Goal: Task Accomplishment & Management: Use online tool/utility

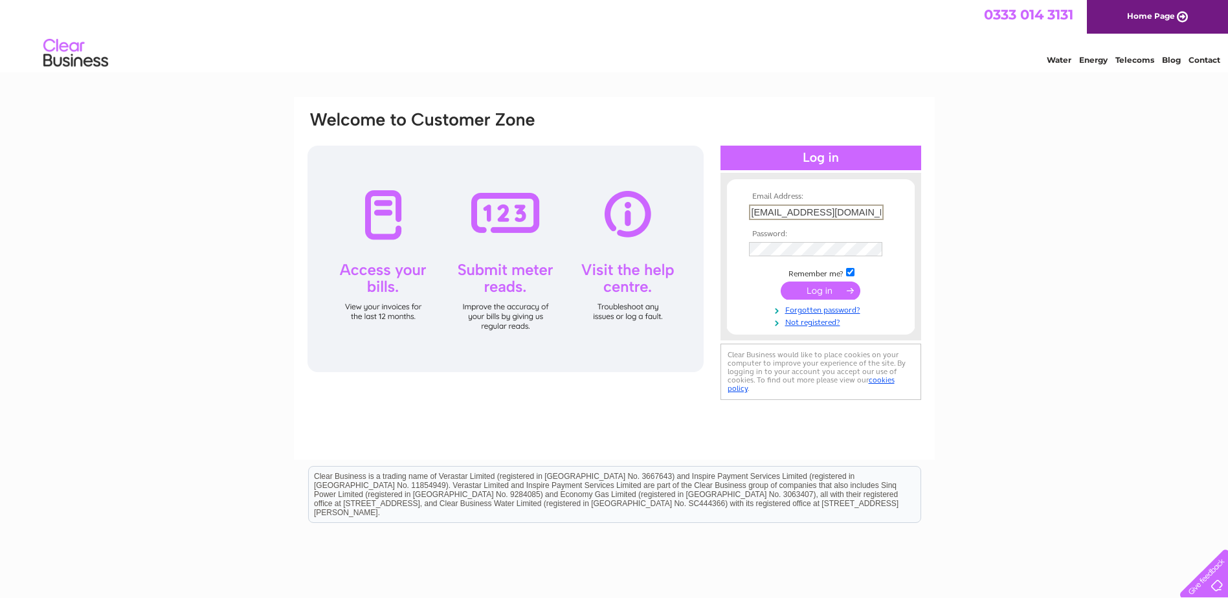
drag, startPoint x: 873, startPoint y: 213, endPoint x: 497, endPoint y: 297, distance: 384.9
click at [497, 297] on div "Email Address: simonurquhart@btconnect.com Password:" at bounding box center [614, 256] width 616 height 293
type input "m"
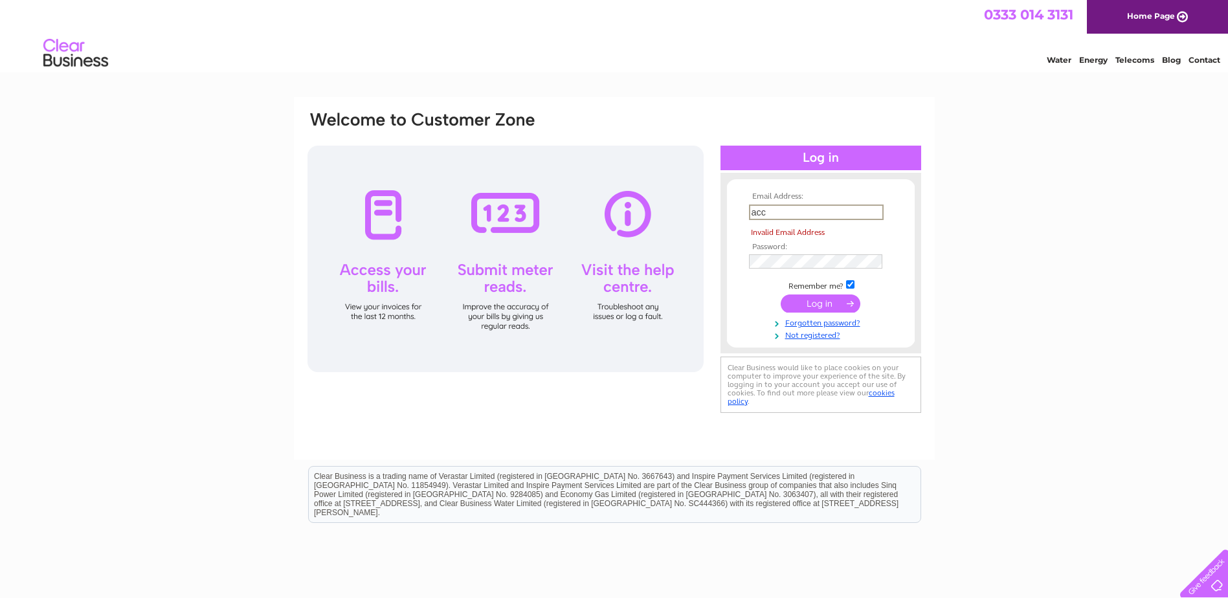
type input "[EMAIL_ADDRESS][DOMAIN_NAME]"
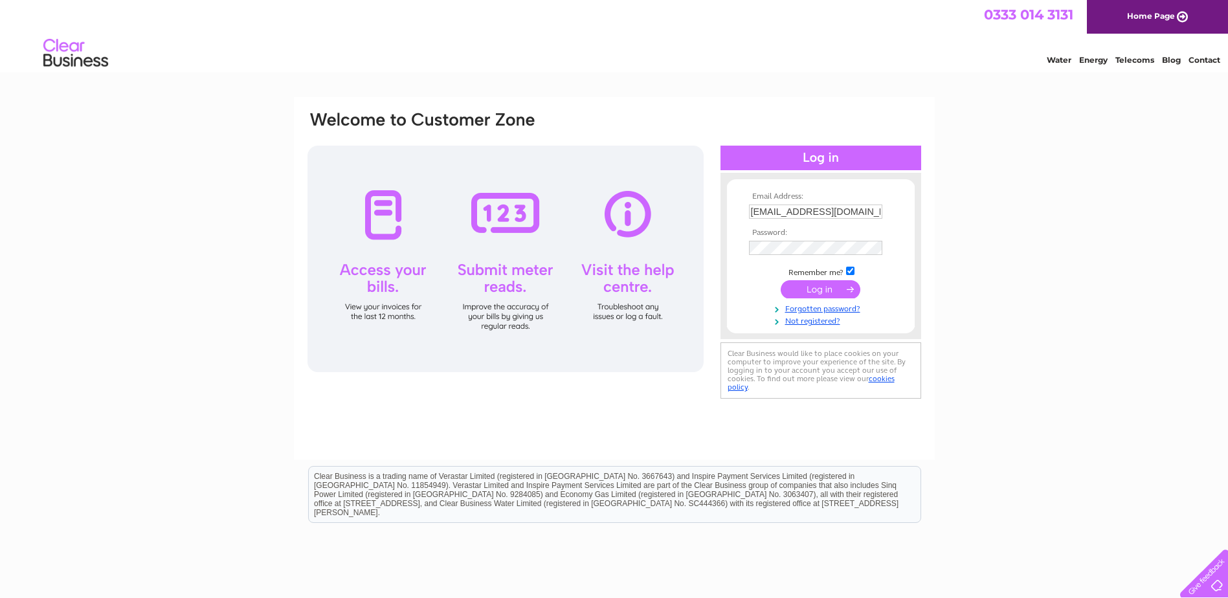
click at [1064, 293] on div "Email Address: accounts@simonurquhart.co.uk Password:" at bounding box center [614, 389] width 1228 height 584
click at [821, 284] on input "submit" at bounding box center [821, 289] width 80 height 18
drag, startPoint x: 1059, startPoint y: 243, endPoint x: 989, endPoint y: 267, distance: 74.1
click at [1059, 243] on div "Email Address: accounts@simonurquhart.co.uk Password:" at bounding box center [614, 389] width 1228 height 584
click at [829, 281] on input "submit" at bounding box center [821, 289] width 80 height 18
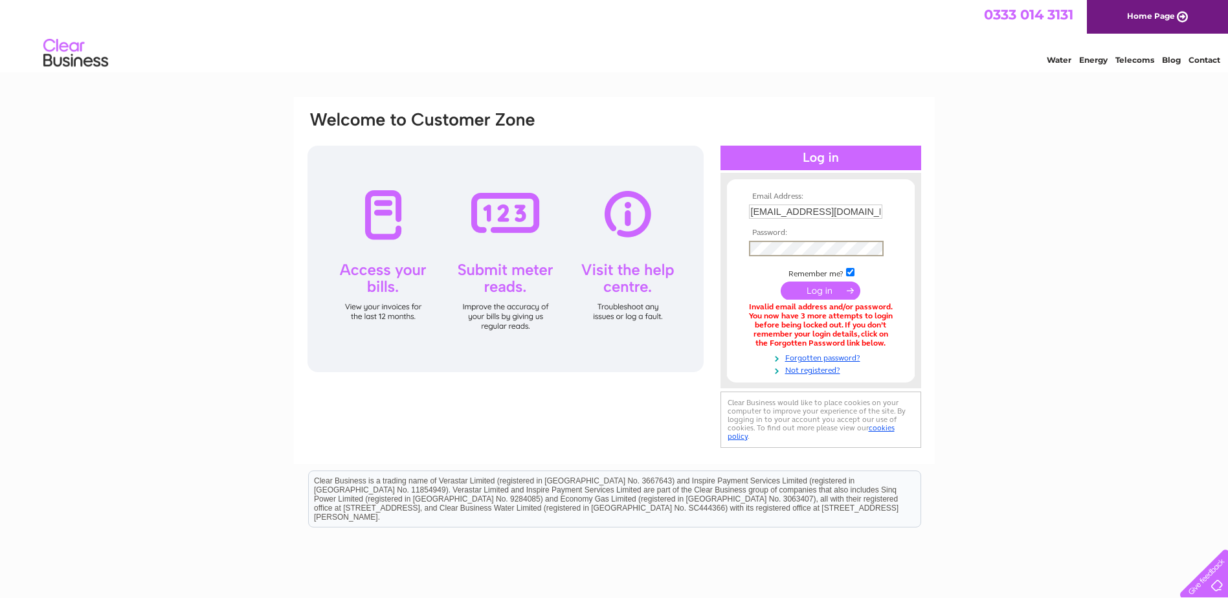
click at [1031, 254] on div "Email Address: [EMAIL_ADDRESS][DOMAIN_NAME] Password:" at bounding box center [614, 391] width 1228 height 589
click at [809, 287] on input "submit" at bounding box center [821, 289] width 80 height 18
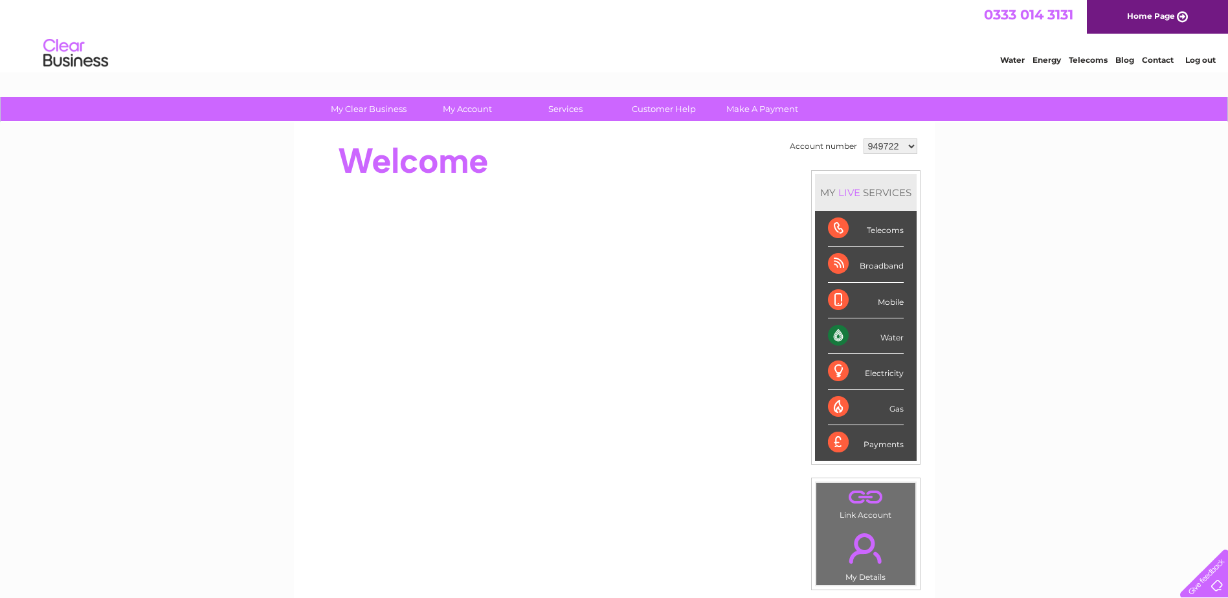
click at [900, 146] on select "949722 1020540" at bounding box center [891, 147] width 54 height 16
select select "1020540"
click at [864, 139] on select "949722 1020540" at bounding box center [891, 147] width 54 height 16
click at [903, 148] on select "949722 1020540" at bounding box center [891, 147] width 54 height 16
click at [864, 139] on select "949722 1020540" at bounding box center [891, 147] width 54 height 16
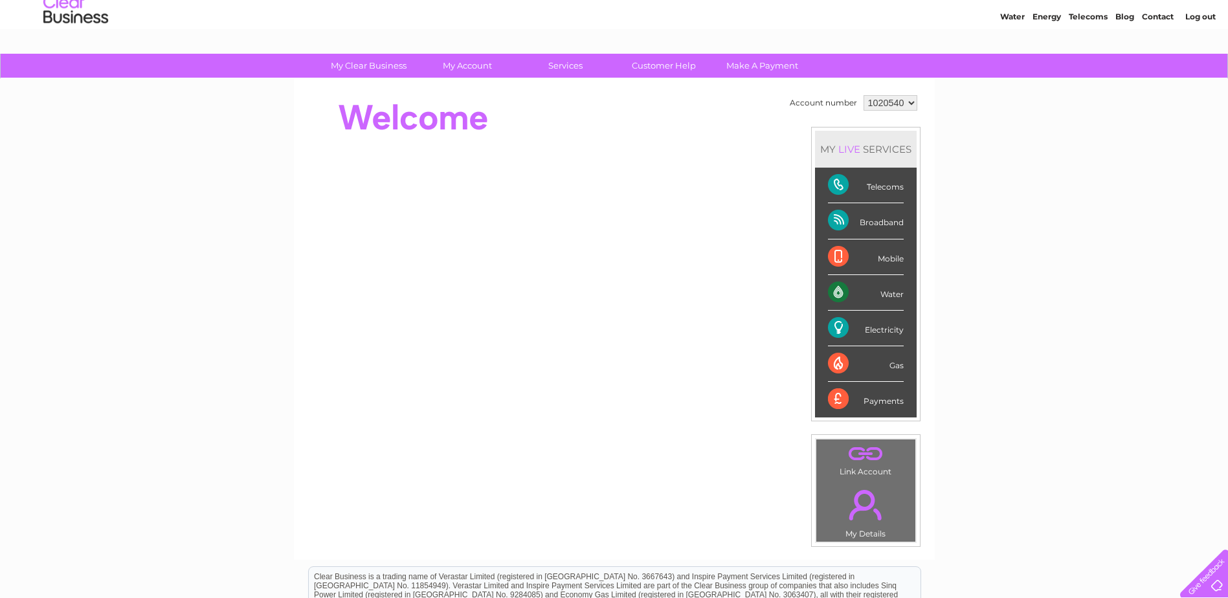
scroll to position [65, 0]
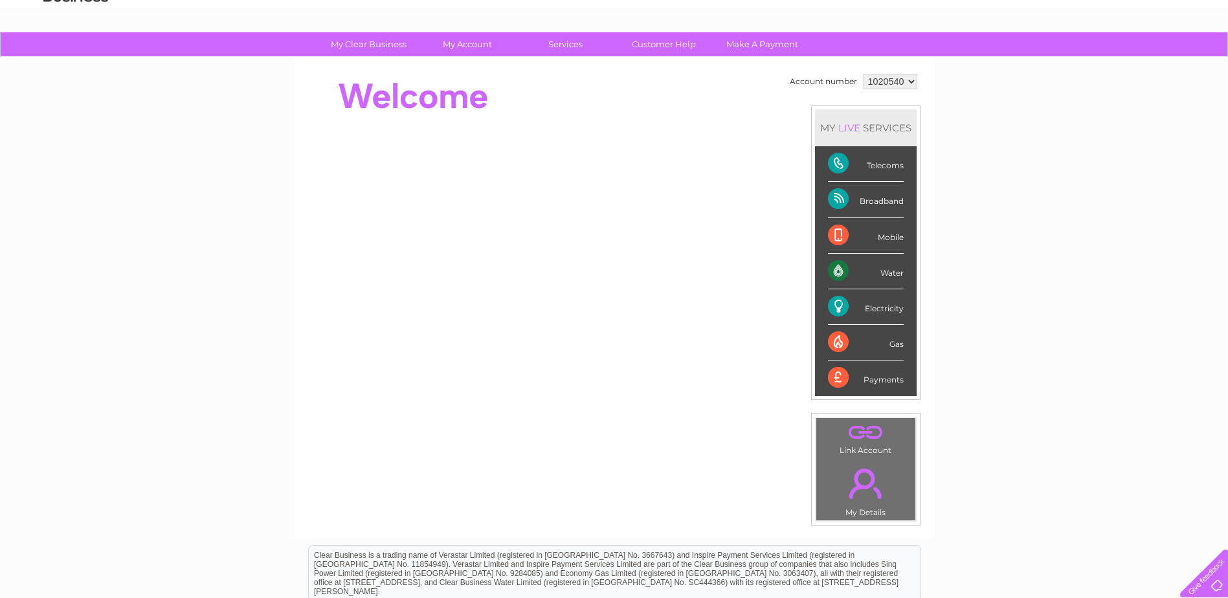
click at [895, 82] on select "949722 1020540" at bounding box center [891, 82] width 54 height 16
click at [864, 74] on select "949722 1020540" at bounding box center [891, 82] width 54 height 16
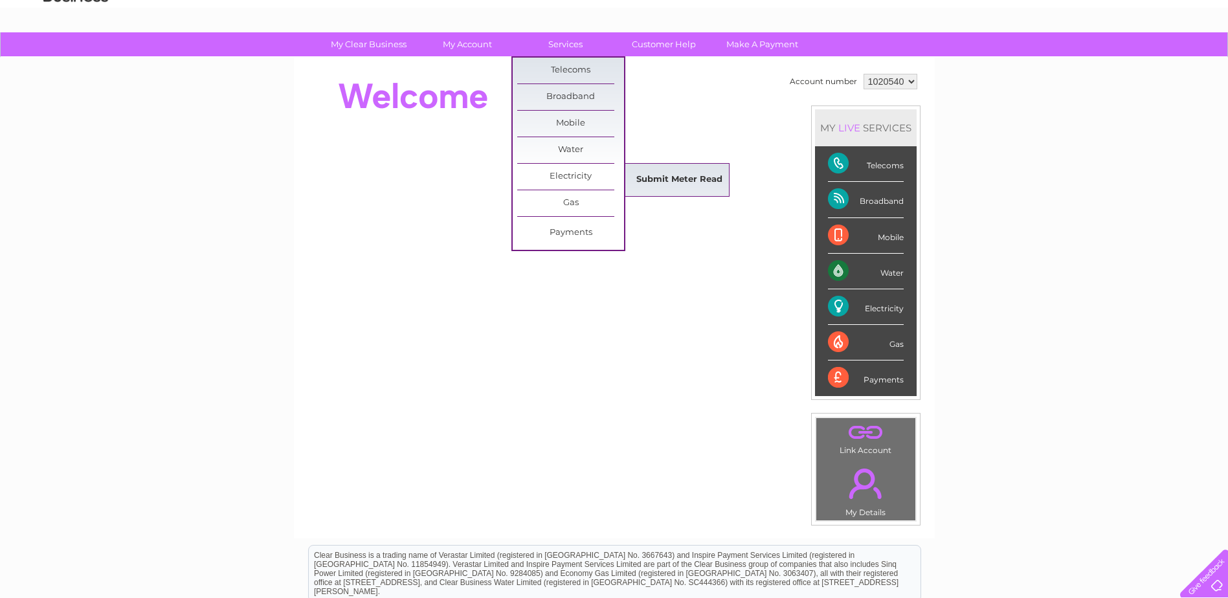
click at [642, 182] on link "Submit Meter Read" at bounding box center [679, 180] width 107 height 26
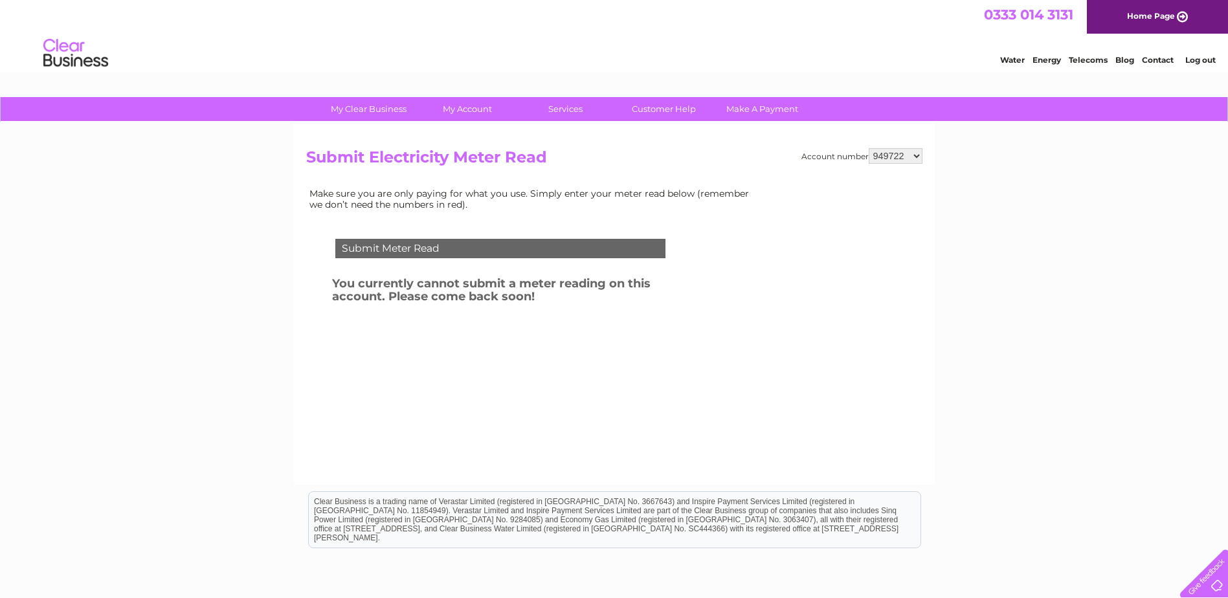
drag, startPoint x: 888, startPoint y: 157, endPoint x: 884, endPoint y: 166, distance: 9.6
click at [888, 158] on select "949722 1020540" at bounding box center [896, 156] width 54 height 16
select select "1020540"
click at [869, 148] on select "949722 1020540" at bounding box center [896, 156] width 54 height 16
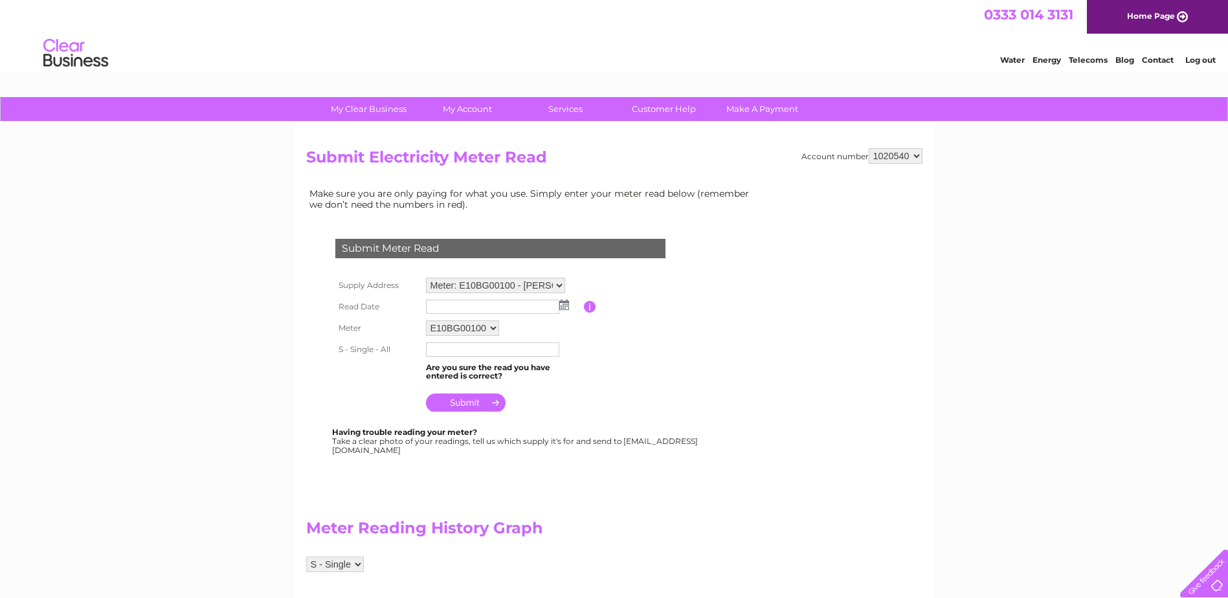
click at [504, 302] on input "text" at bounding box center [492, 307] width 133 height 14
click at [567, 308] on img at bounding box center [566, 305] width 10 height 10
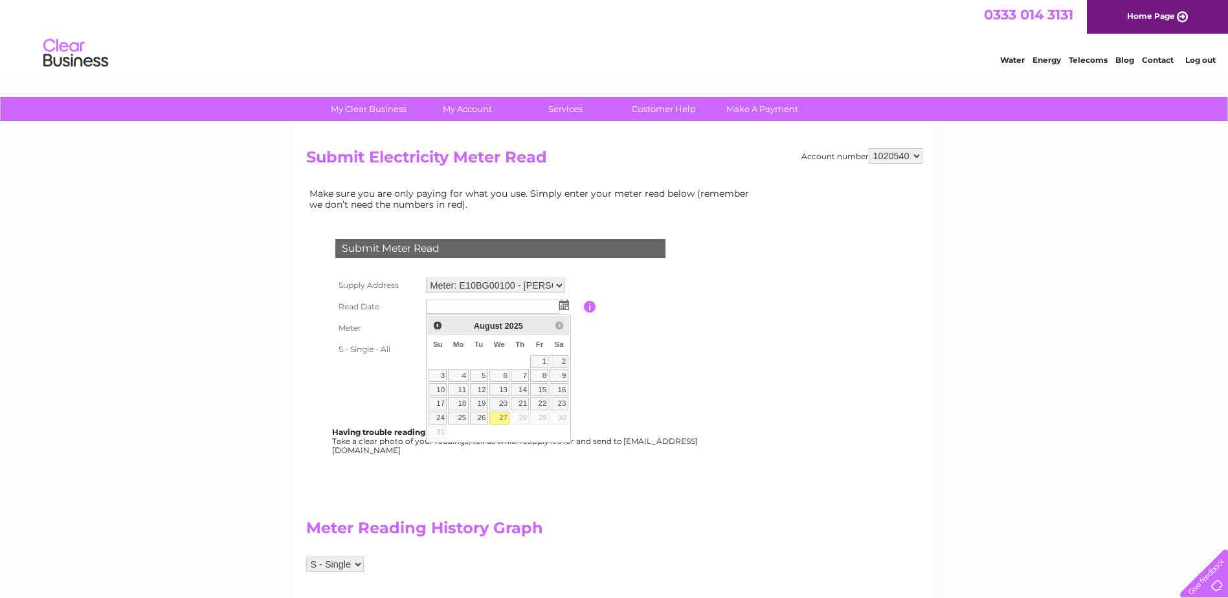
click at [502, 420] on link "27" at bounding box center [499, 418] width 21 height 13
type input "[DATE]"
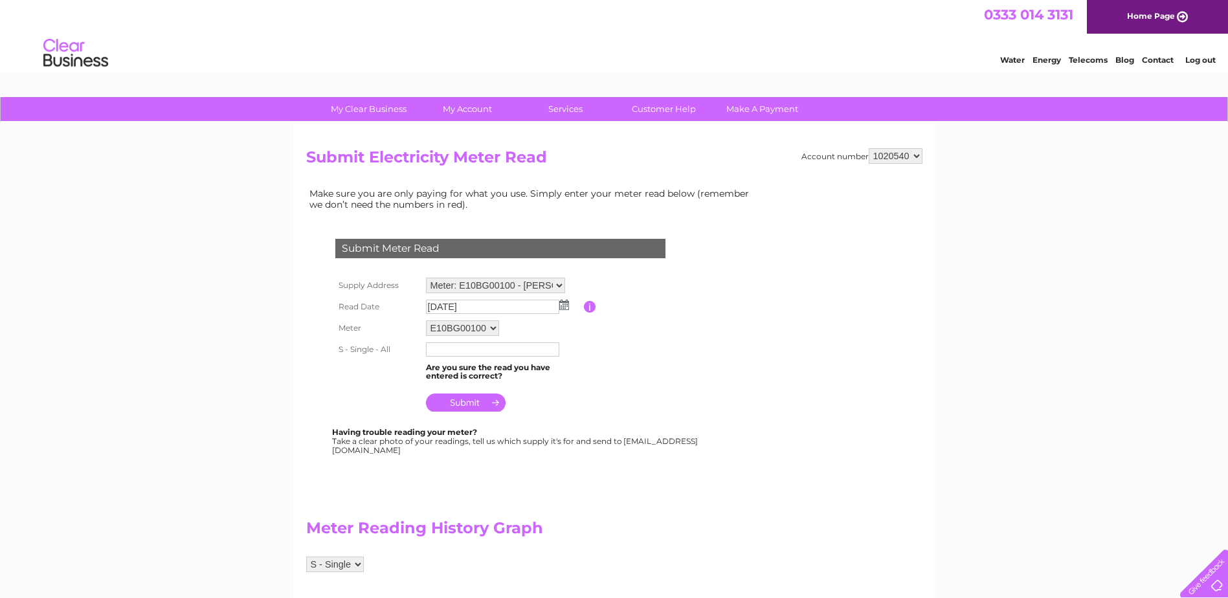
click at [458, 350] on input "text" at bounding box center [492, 350] width 133 height 14
type input "272904"
click at [468, 407] on input "submit" at bounding box center [466, 403] width 80 height 18
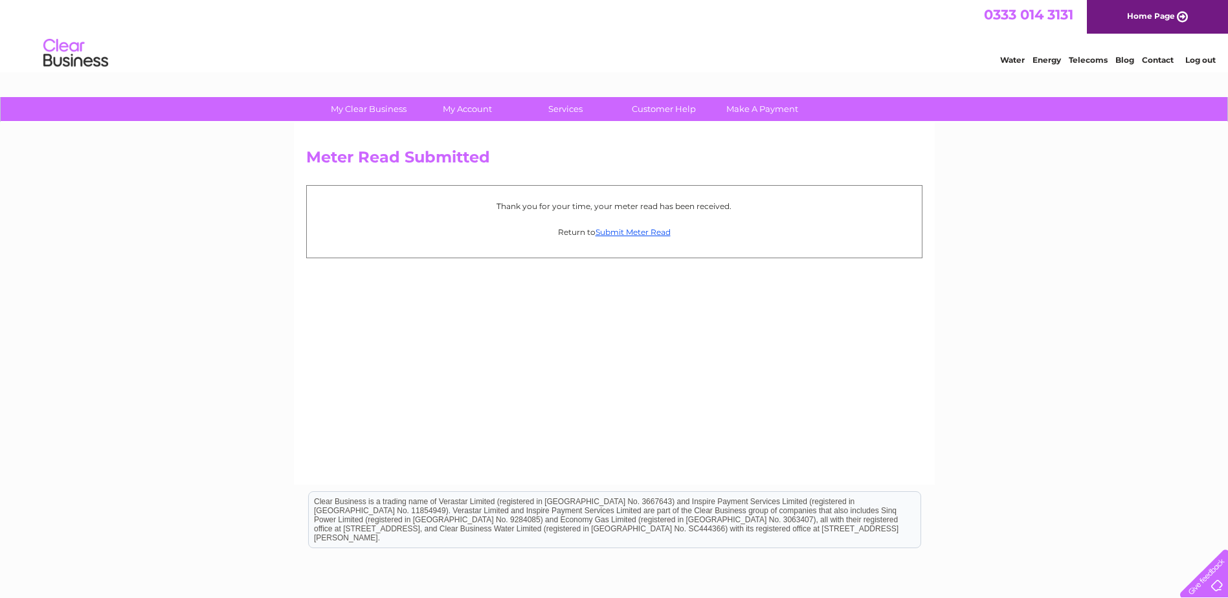
click at [1196, 56] on link "Log out" at bounding box center [1201, 60] width 30 height 10
